Goal: Transaction & Acquisition: Purchase product/service

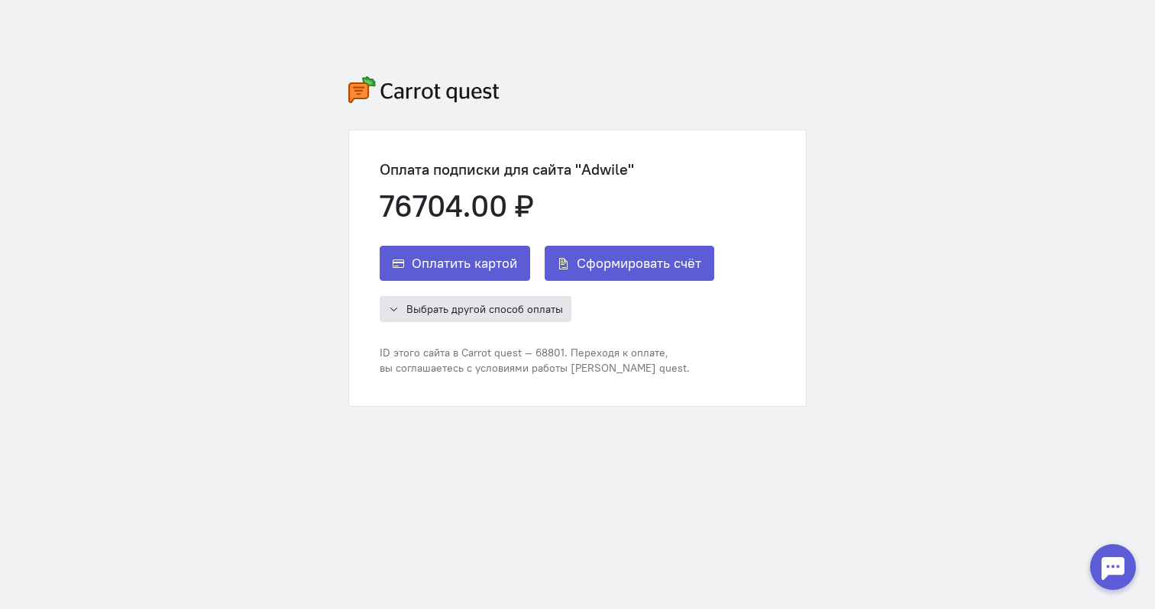
click at [499, 309] on span "Выбрать другой способ оплаты" at bounding box center [484, 309] width 157 height 14
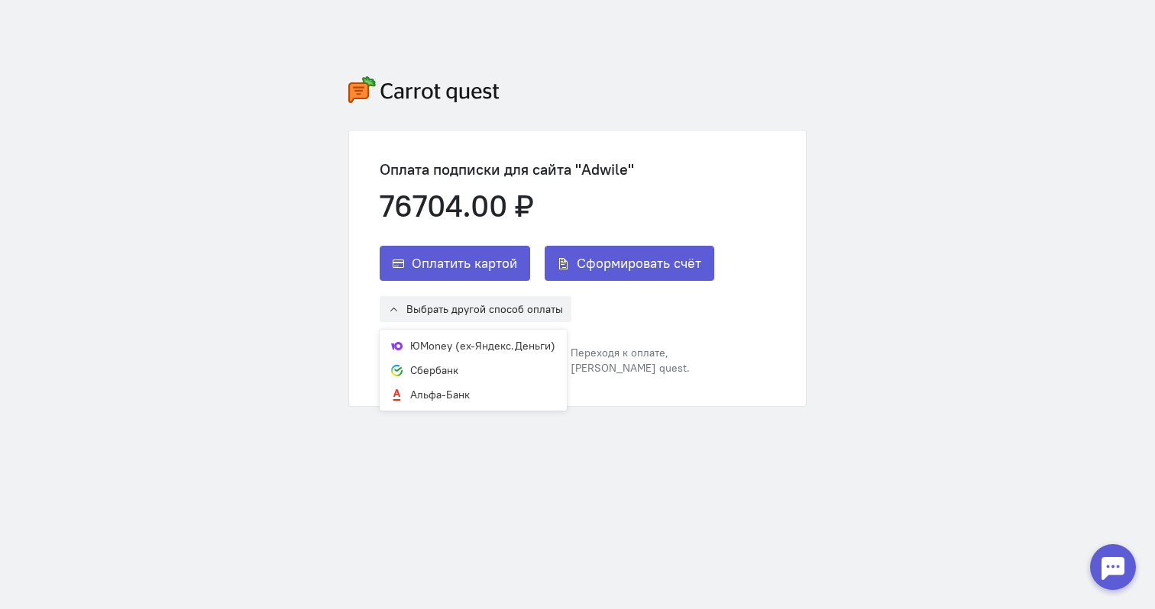
click at [695, 339] on div "Оплатить картой Сформировать счёт Выбрать другой способ оплаты ЮMoney (ex-Яндек…" at bounding box center [547, 311] width 334 height 130
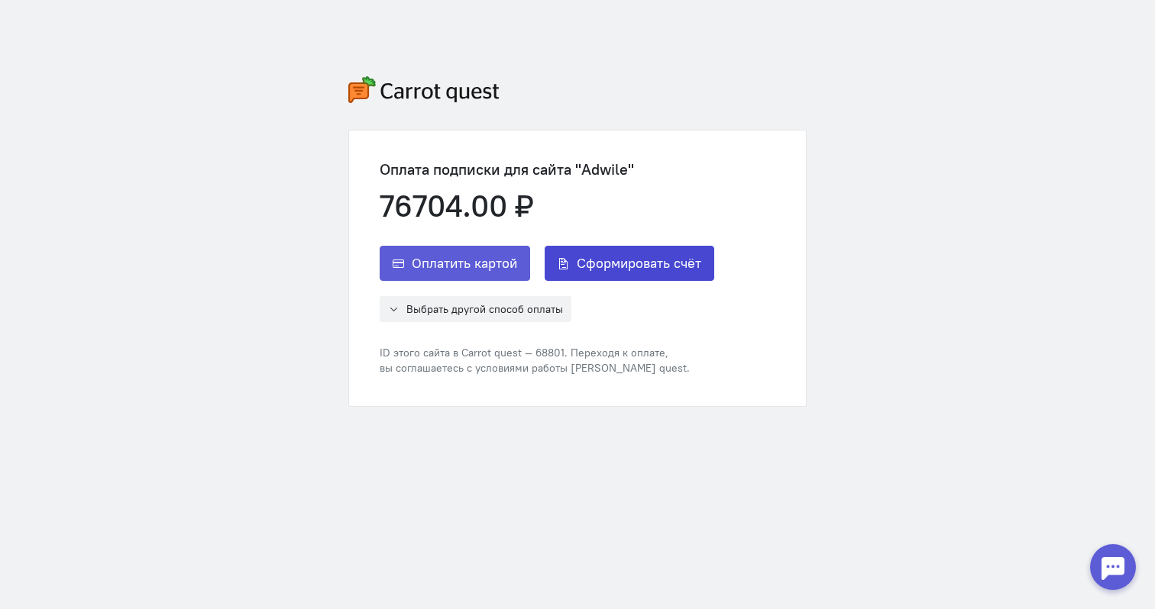
click at [631, 267] on span "Сформировать счёт" at bounding box center [639, 263] width 124 height 18
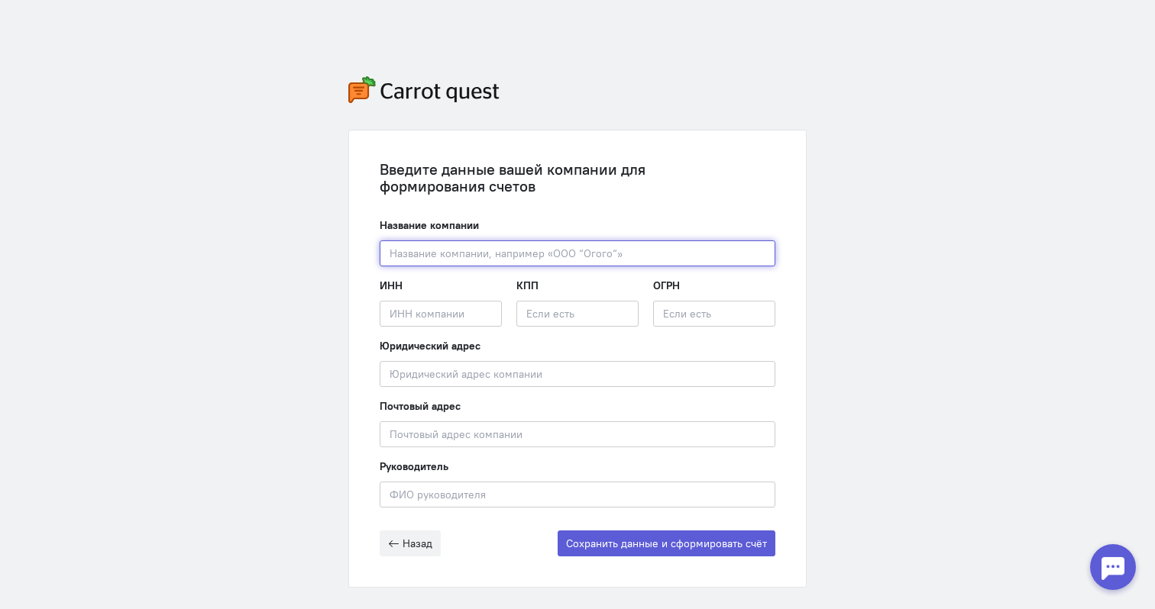
click at [464, 256] on input "text" at bounding box center [578, 254] width 396 height 26
paste input "[STREET_ADDRESS][PERSON_NAME]."
type input "[STREET_ADDRESS][PERSON_NAME]."
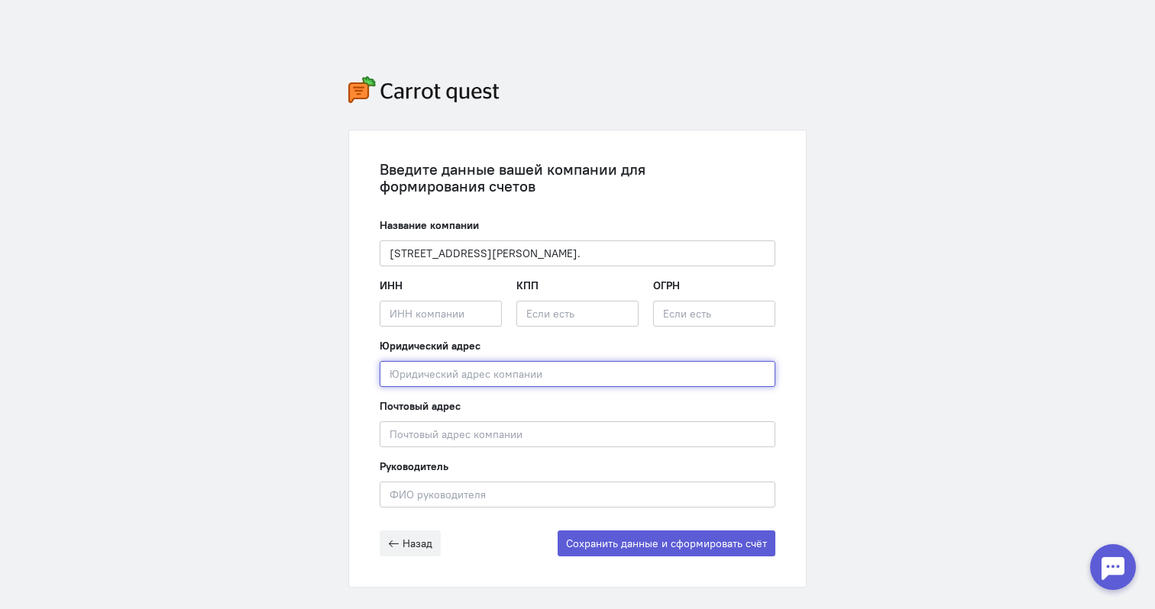
click at [448, 375] on input "text" at bounding box center [578, 374] width 396 height 26
paste input "[STREET_ADDRESS][PERSON_NAME]."
type input "[STREET_ADDRESS][PERSON_NAME]."
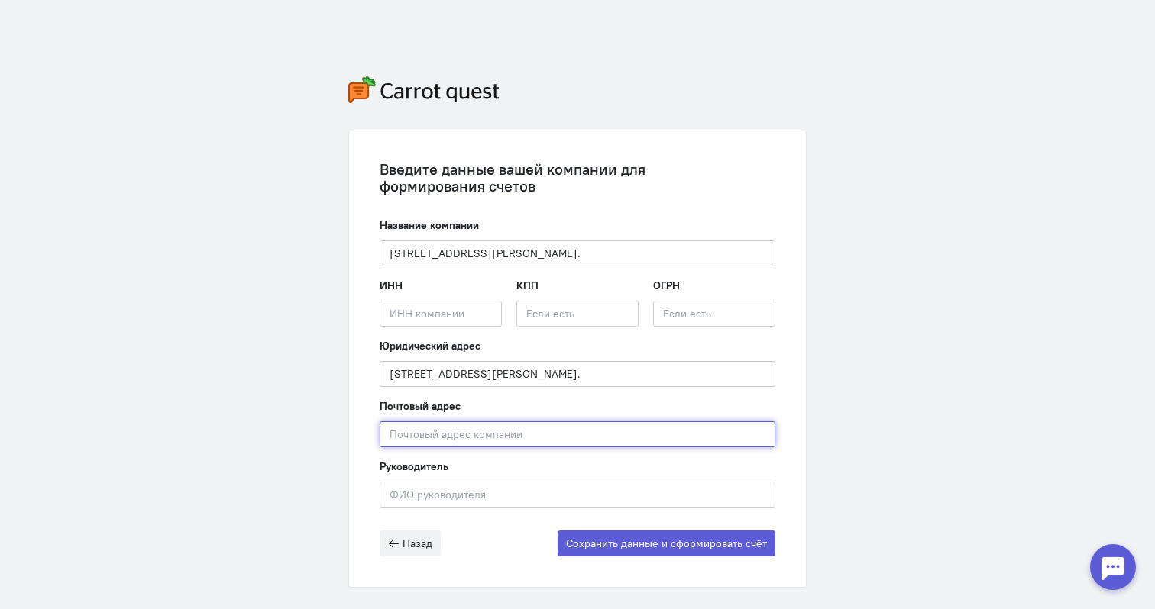
click at [448, 432] on input "text" at bounding box center [578, 435] width 396 height 26
paste input "[STREET_ADDRESS][PERSON_NAME]."
type input "[STREET_ADDRESS][PERSON_NAME]."
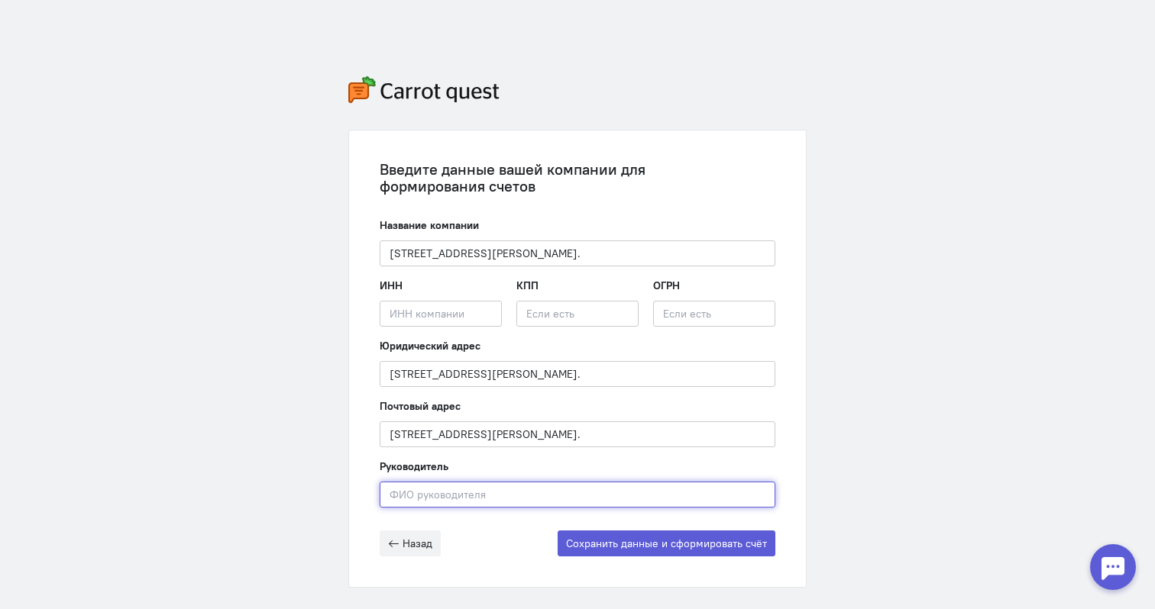
click at [448, 494] on input "text" at bounding box center [578, 495] width 396 height 26
type input "[PERSON_NAME]"
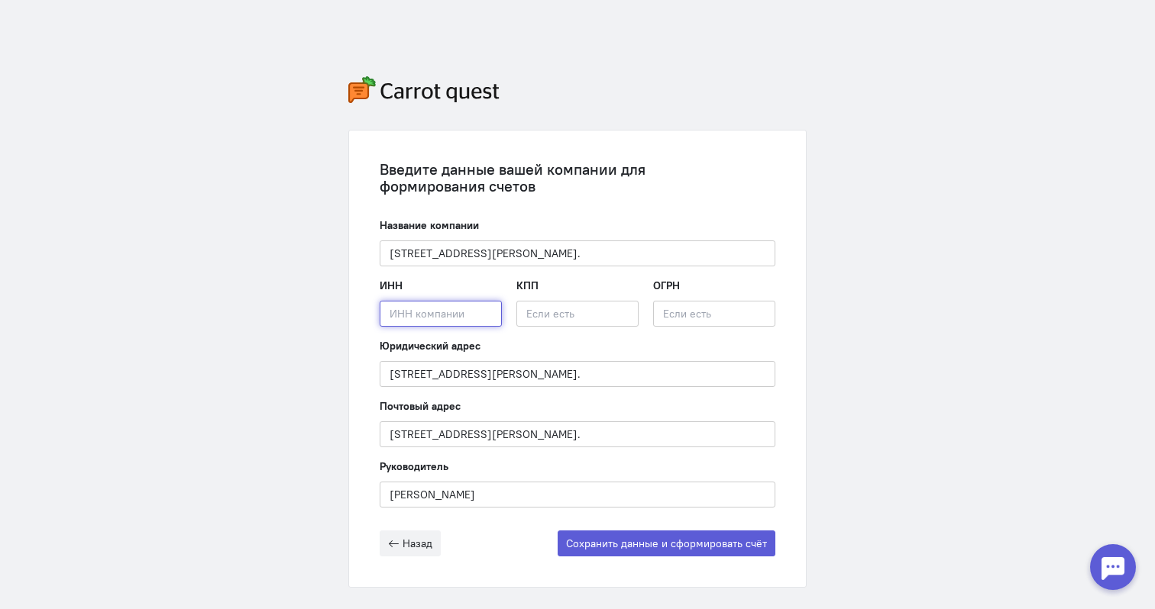
click at [420, 322] on input "text" at bounding box center [441, 314] width 122 height 26
paste input "1660158564"
type input "1660158564"
click at [554, 315] on input "text" at bounding box center [577, 314] width 122 height 26
paste input "165501001"
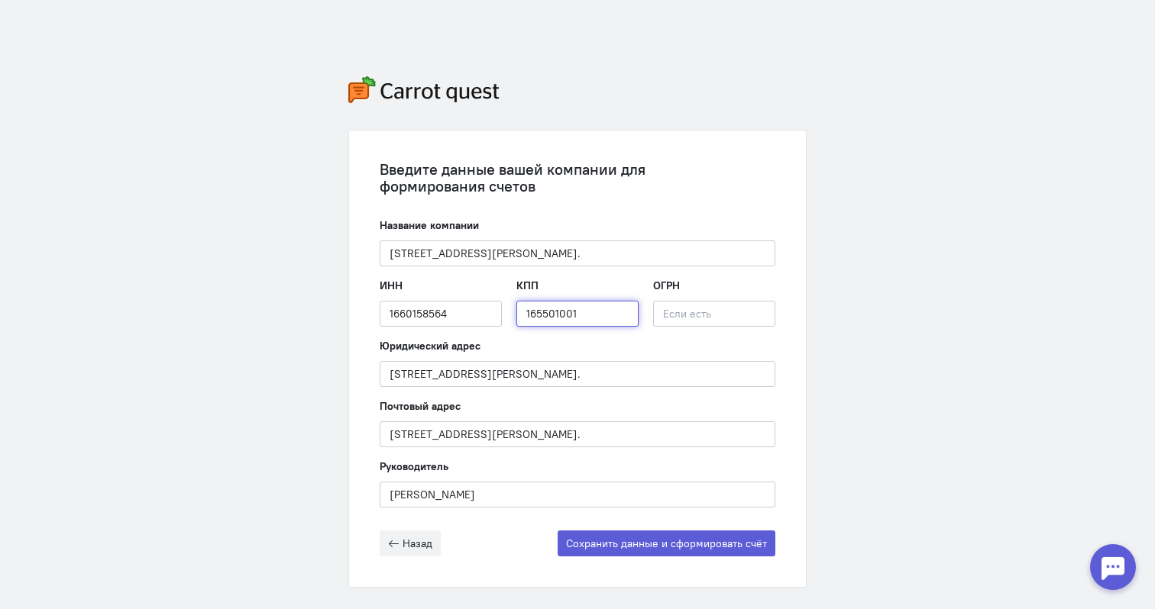
type input "165501001"
click at [683, 317] on input "text" at bounding box center [714, 314] width 122 height 26
paste input "1111690075430"
type input "1111690075430"
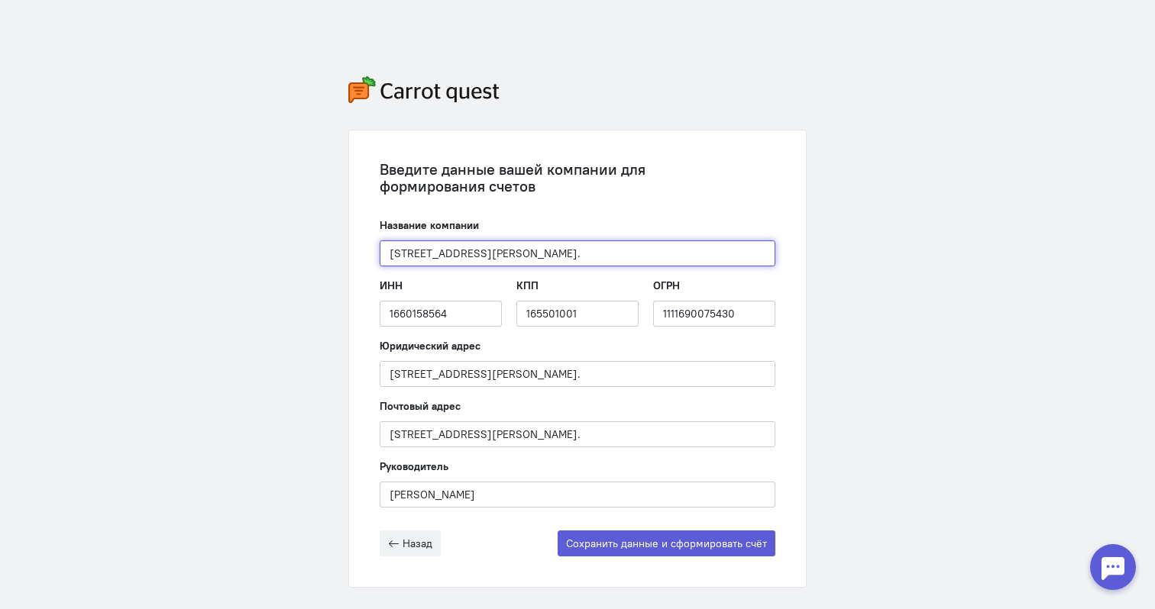
click at [473, 254] on input "[STREET_ADDRESS][PERSON_NAME]." at bounding box center [578, 254] width 396 height 26
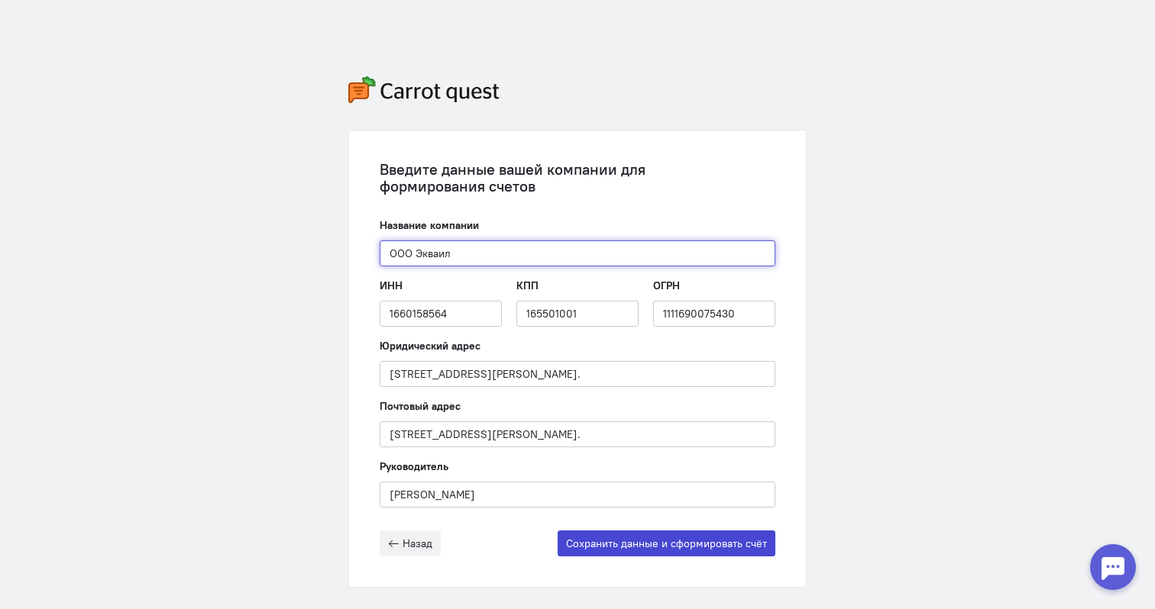
type input "ООО Экваил"
click at [689, 544] on button "Сохранить данные и сформировать счёт" at bounding box center [666, 544] width 218 height 26
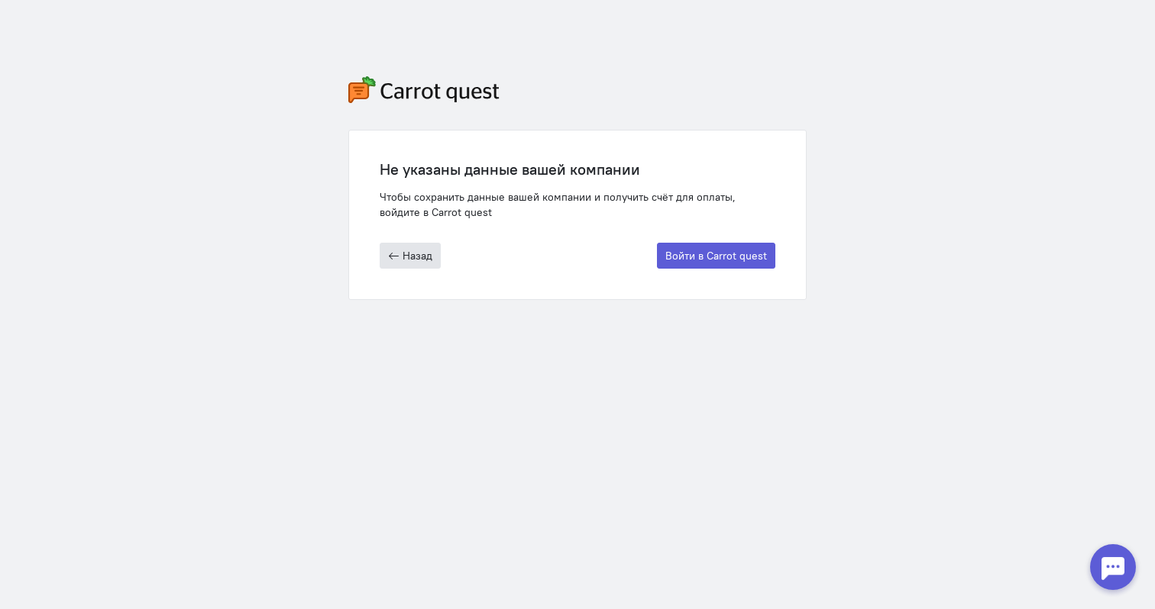
click at [420, 254] on span "Назад" at bounding box center [417, 256] width 30 height 14
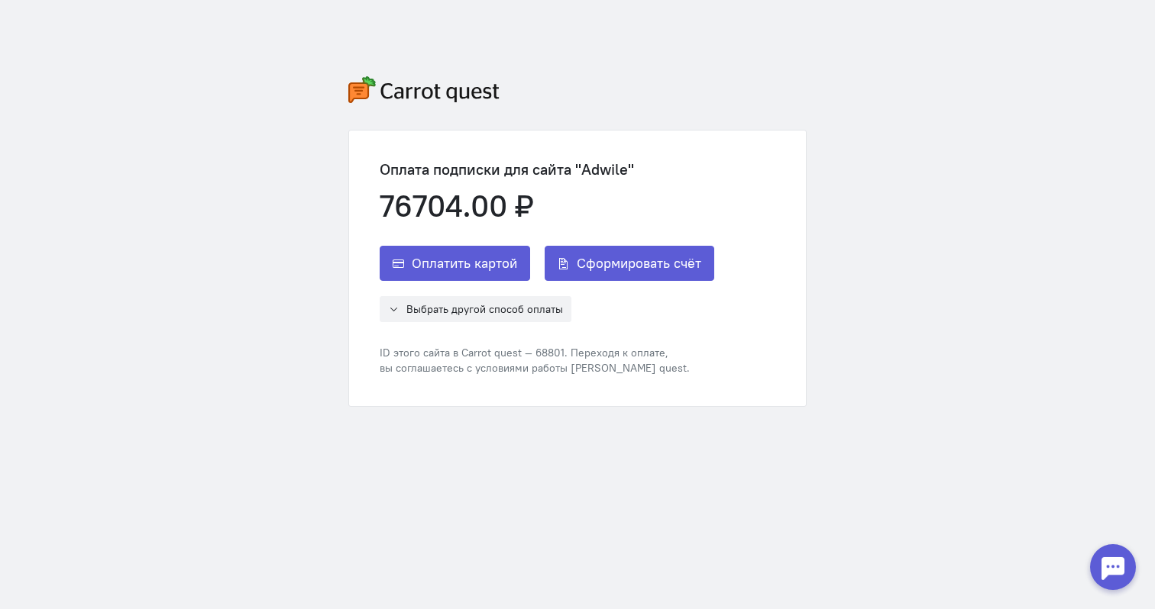
click at [668, 445] on div "Оплата подписки для сайта "Adwile" 76704.00 ₽ Оплатить картой Сформировать счёт…" at bounding box center [577, 241] width 489 height 483
click at [612, 278] on button "Сформировать счёт" at bounding box center [630, 263] width 170 height 35
